Goal: Task Accomplishment & Management: Complete application form

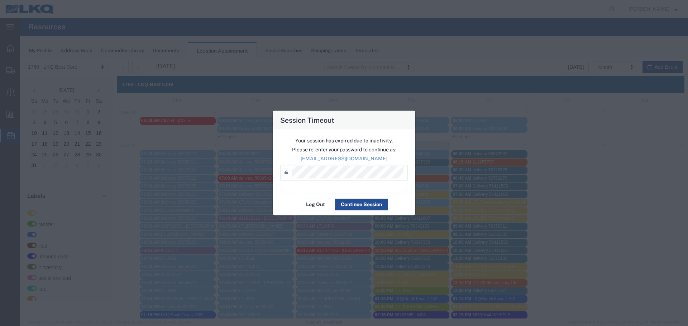
scroll to position [246, 0]
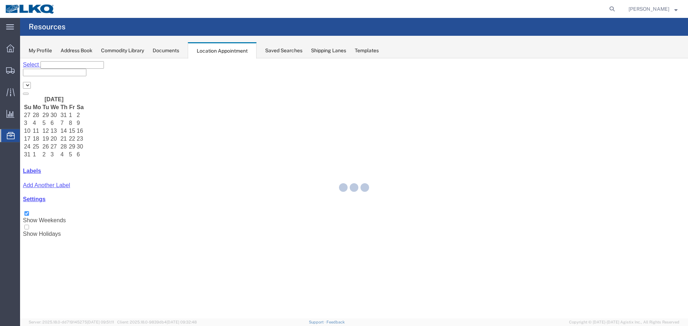
select select "27634"
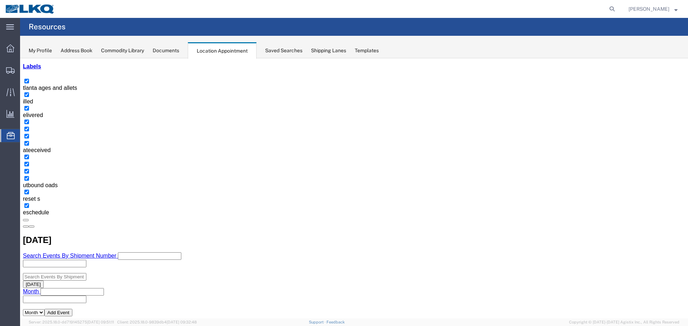
scroll to position [107, 0]
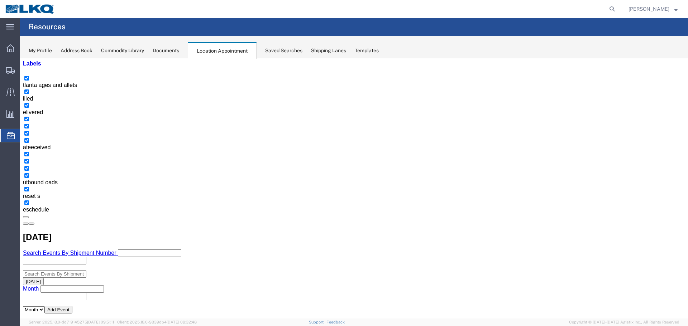
select select "1"
select select
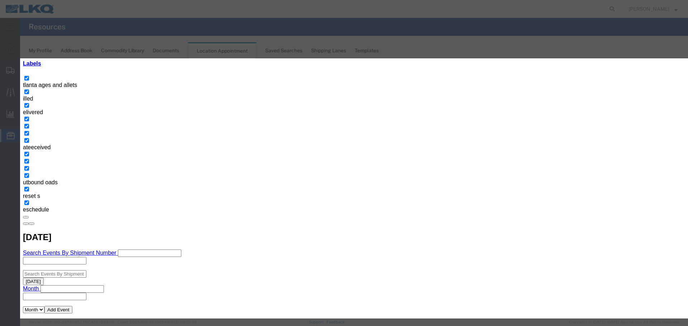
type input "56790066 MPA"
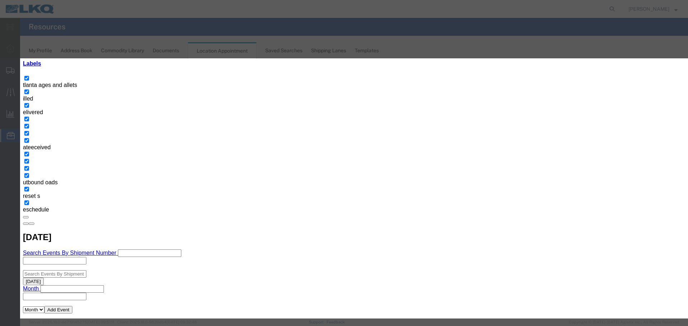
type input "2:15 PM"
type input "O"
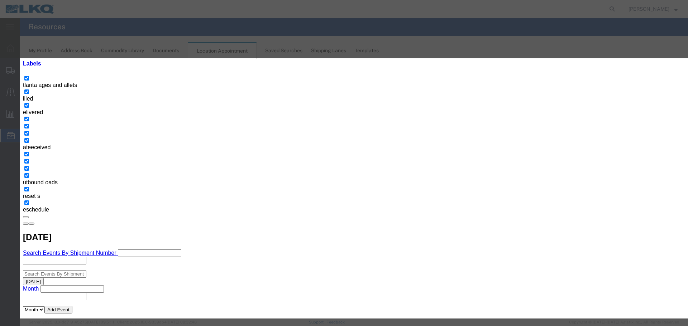
select select "80"
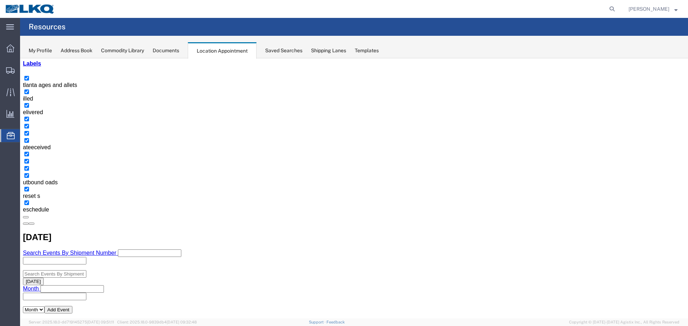
scroll to position [0, 0]
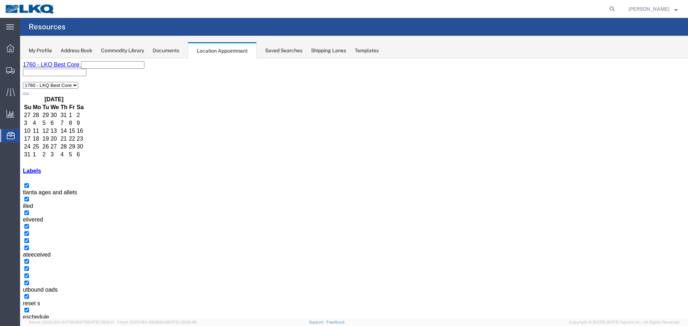
select select
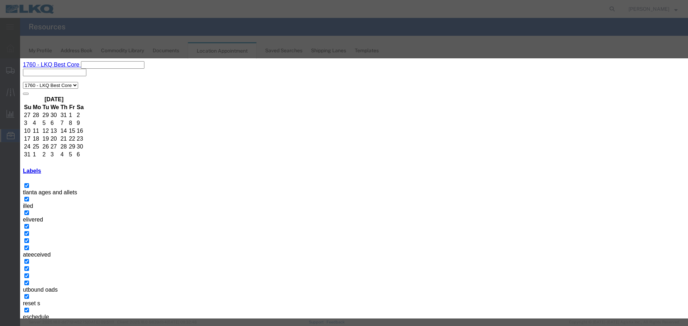
type input "56790079 MPA"
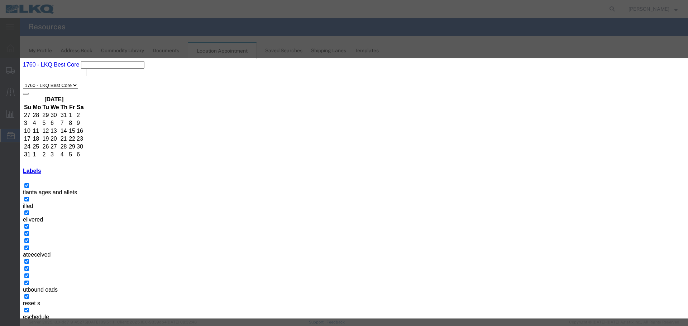
type input "09/12/25"
type input "2:15 PM"
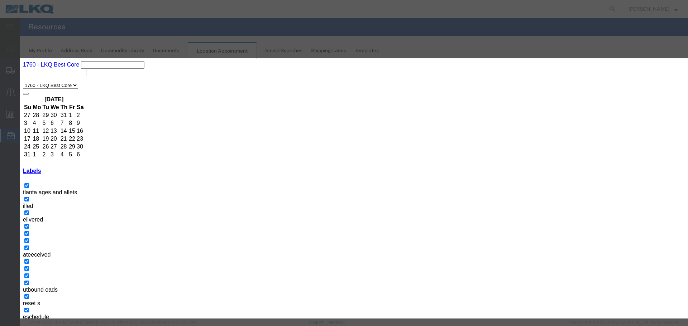
type input "2:15 PM"
type input "O"
select select "80"
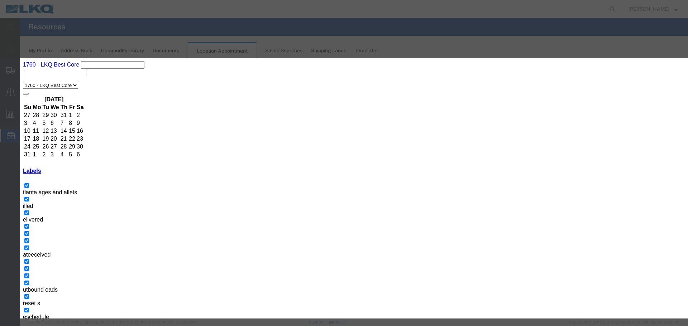
select select "1"
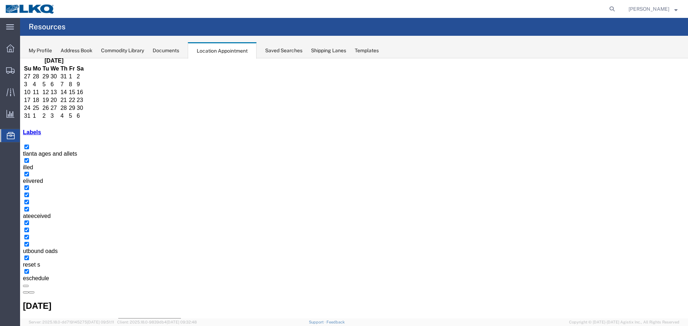
scroll to position [143, 0]
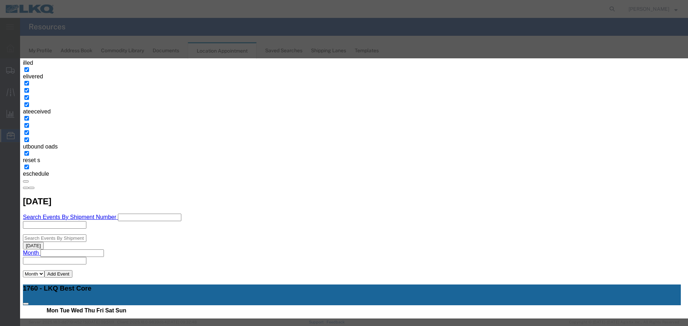
type input "56790079 MX SWIFT"
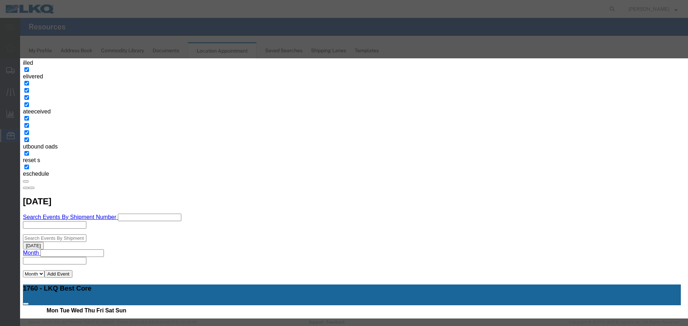
type input "09/12/25"
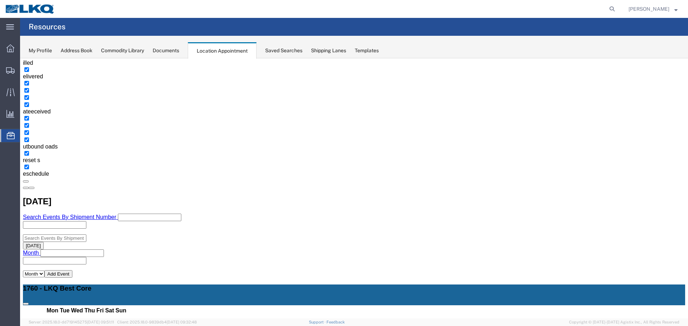
scroll to position [0, 0]
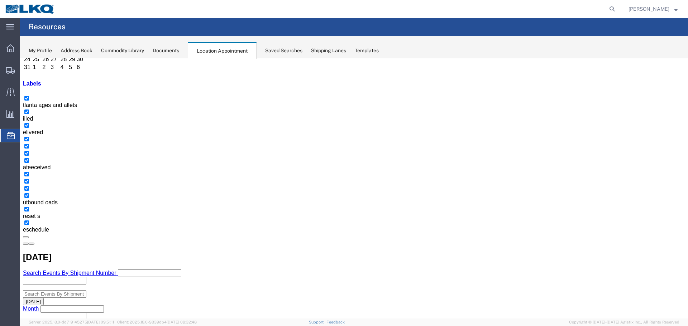
scroll to position [107, 0]
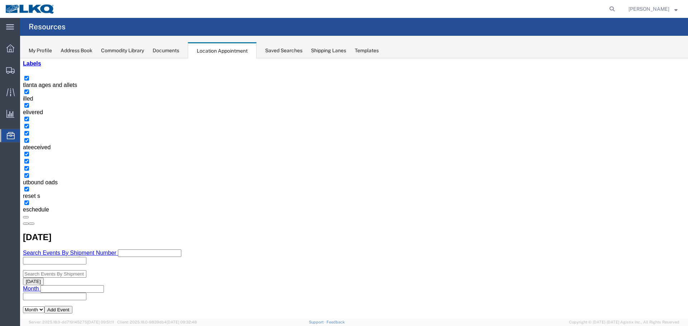
select select "1"
select select
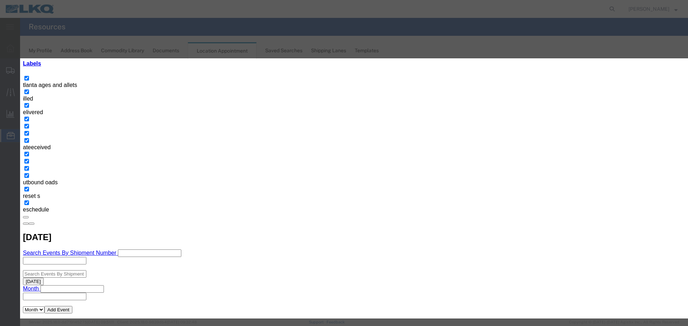
type input "56790069 MPA"
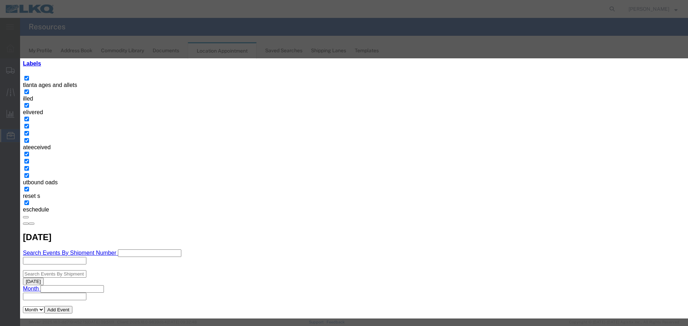
type input "09/12/25"
type input "2:15 PM"
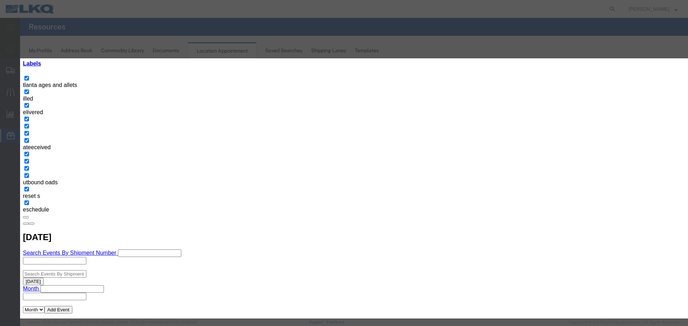
type input "2:15 PM"
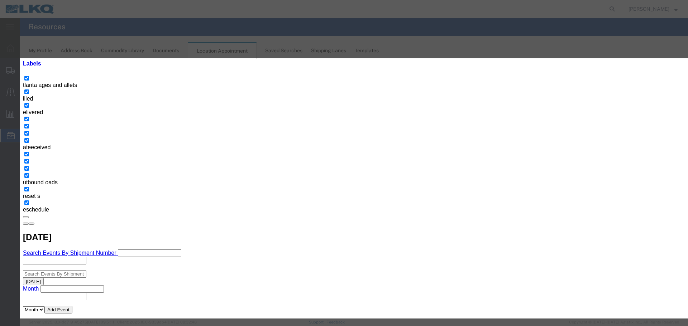
type input "O"
select select "80"
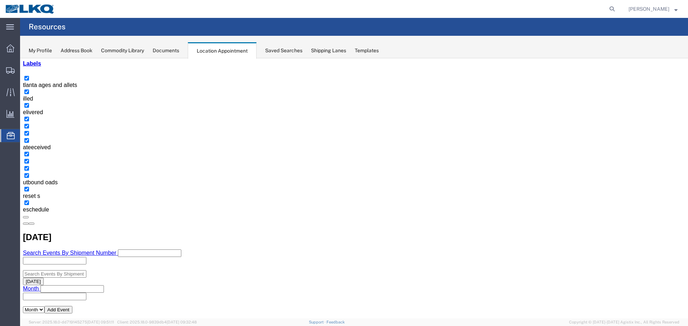
scroll to position [0, 0]
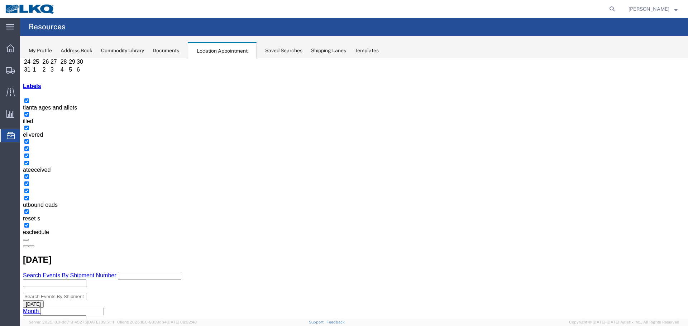
scroll to position [107, 0]
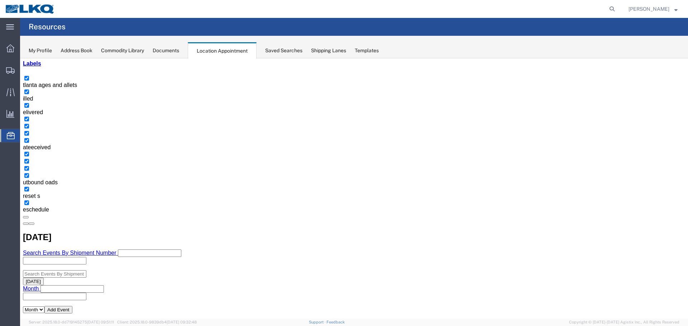
select select "1"
select select
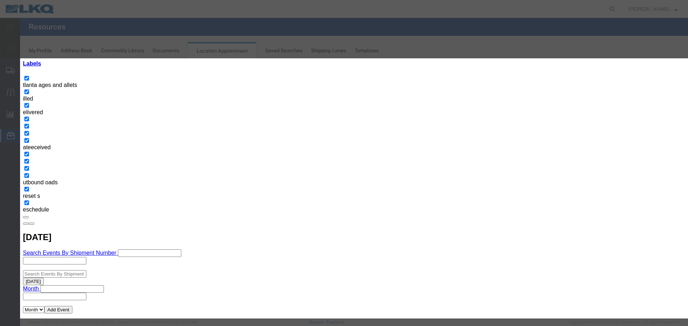
drag, startPoint x: 341, startPoint y: 90, endPoint x: 345, endPoint y: 90, distance: 4.3
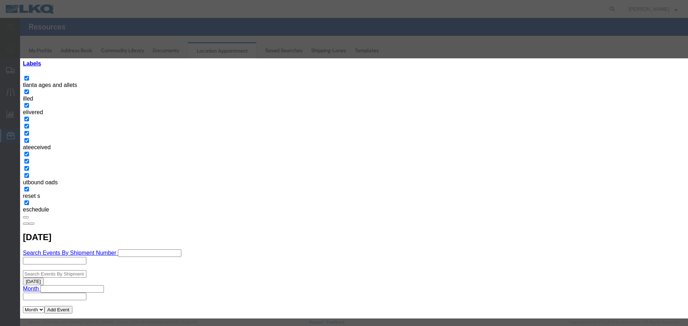
type input "56792079 CUSTARD"
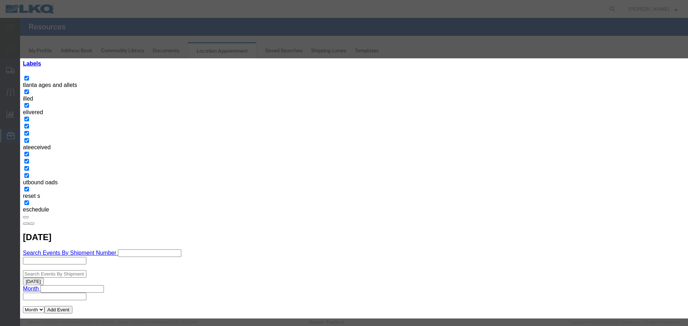
type input "09/16/25"
type input "2:15 PM"
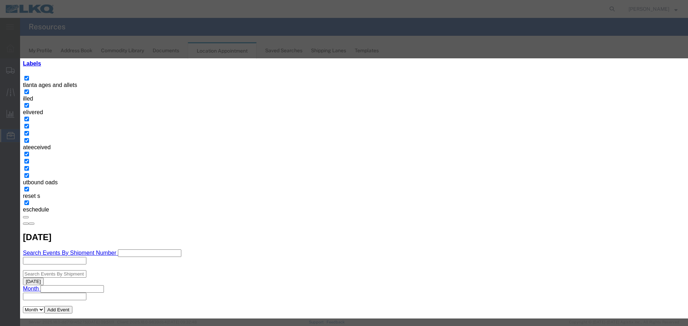
type input "2:15 PM"
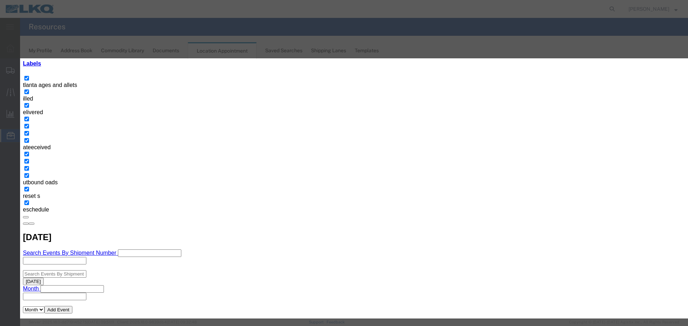
type input "P"
type input "O"
select select "80"
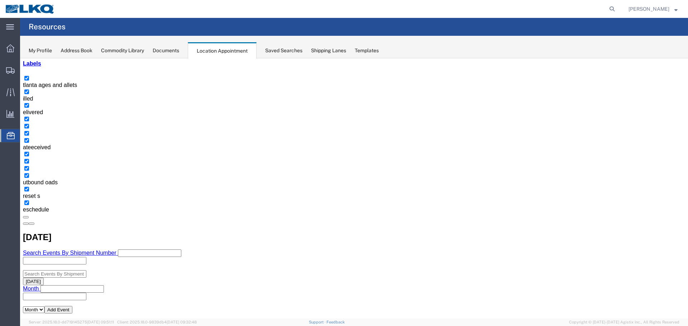
scroll to position [0, 0]
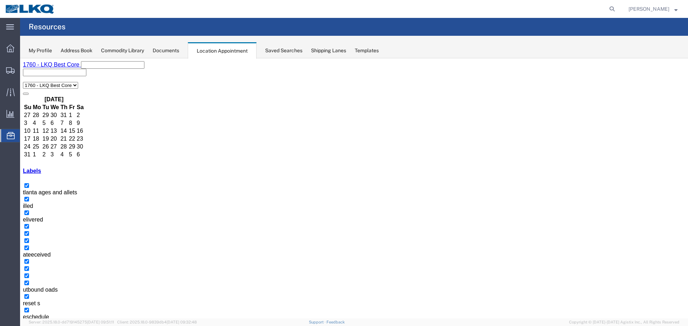
select select
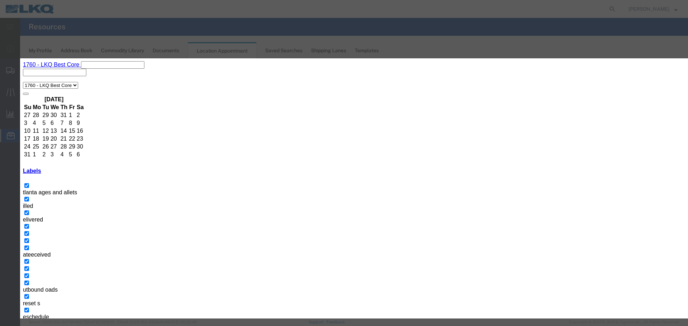
type input "5"
type input "56792072 GPS"
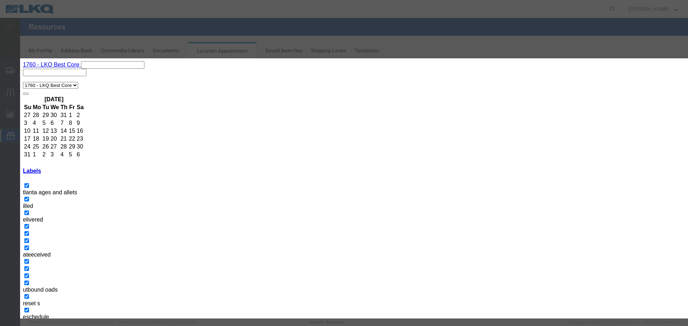
type input "09/12/25"
type input "2:15 PM"
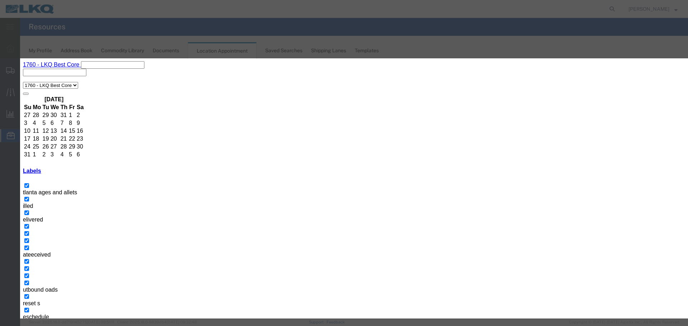
type input "2:15 PM"
select select "1"
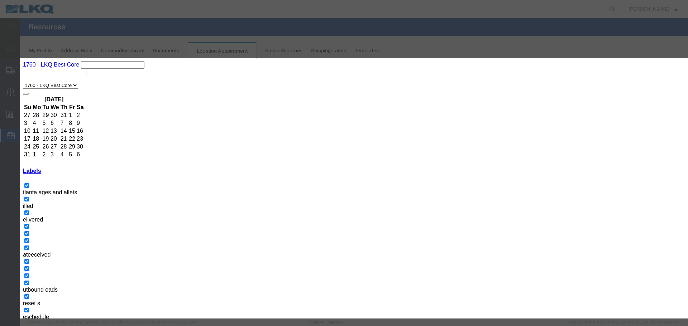
type input "O"
select select "80"
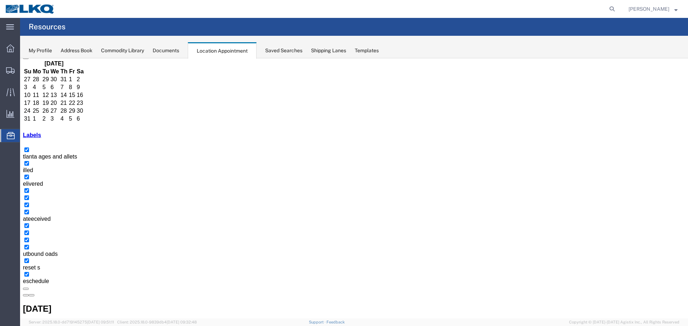
scroll to position [72, 0]
